Goal: Task Accomplishment & Management: Manage account settings

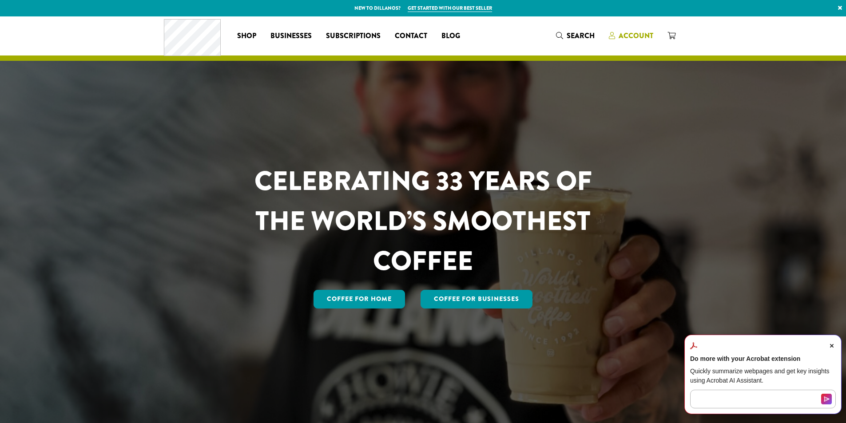
click at [629, 35] on span "Account" at bounding box center [636, 36] width 35 height 10
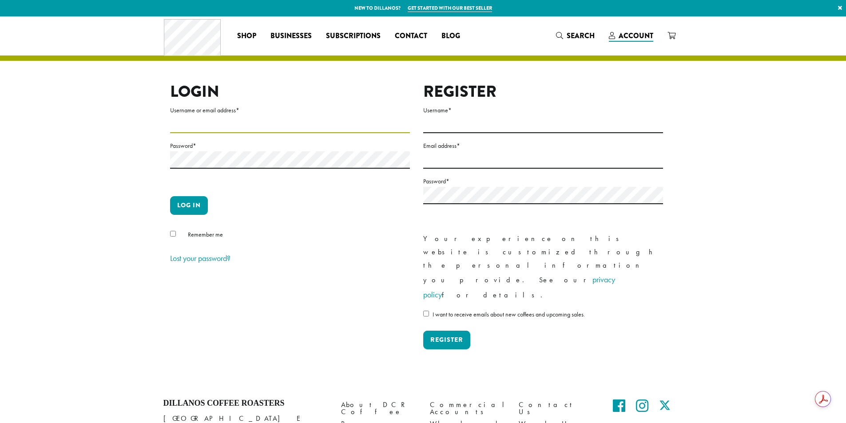
click at [244, 117] on input "Username or email address *" at bounding box center [290, 124] width 240 height 17
type input "**********"
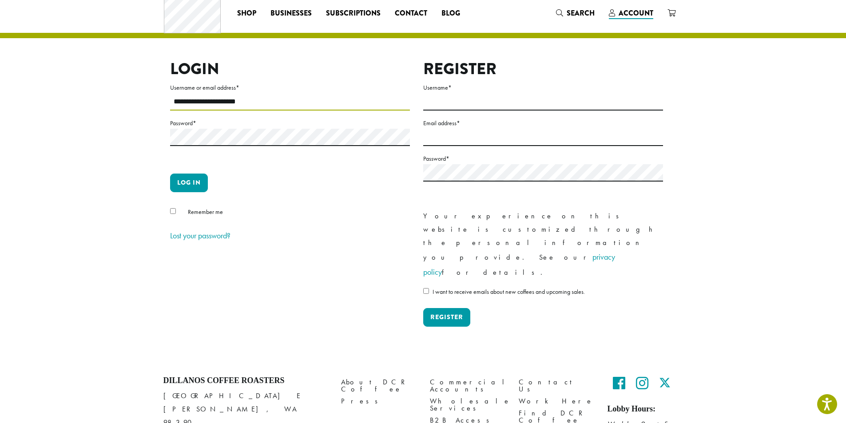
scroll to position [34, 0]
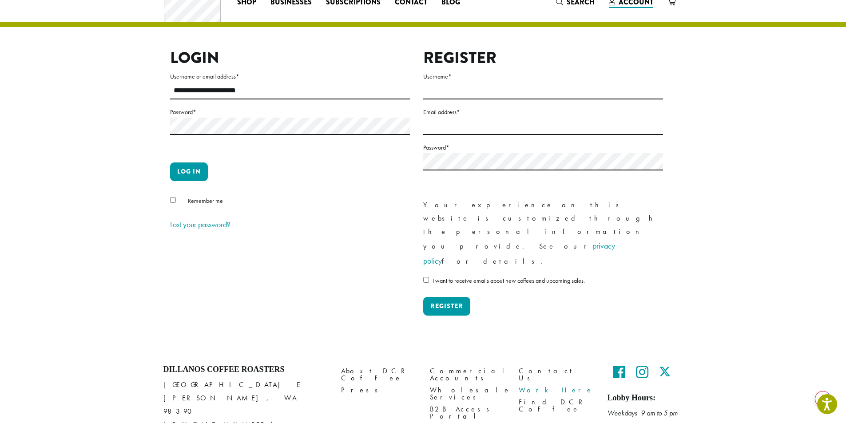
click at [537, 385] on link "Work Here" at bounding box center [556, 391] width 75 height 12
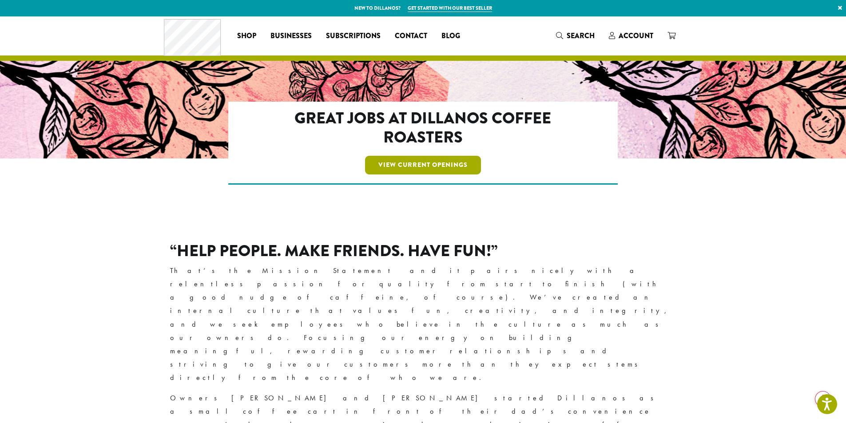
click at [398, 166] on link "View Current Openings" at bounding box center [423, 165] width 116 height 19
